Goal: Check status: Check status

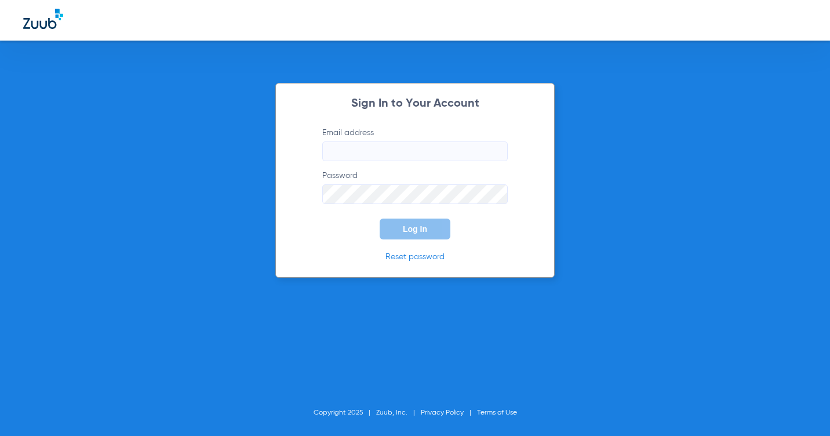
type input "[EMAIL_ADDRESS][DOMAIN_NAME]"
click at [424, 232] on span "Log In" at bounding box center [415, 228] width 24 height 9
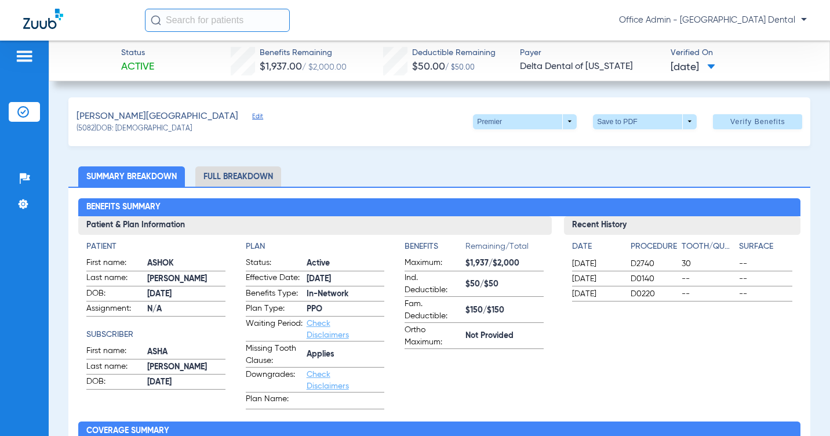
click at [34, 111] on li "Insurance Verification" at bounding box center [24, 112] width 31 height 20
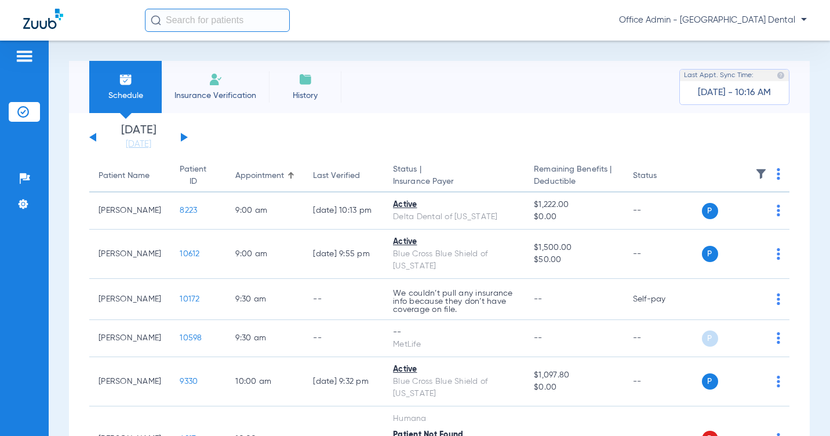
click at [182, 136] on button at bounding box center [184, 137] width 7 height 9
